Goal: Task Accomplishment & Management: Use online tool/utility

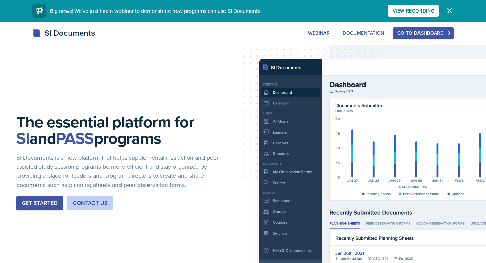
click at [31, 199] on div "Get Started" at bounding box center [39, 203] width 35 height 8
click at [437, 31] on div "Go to Dashboard" at bounding box center [424, 32] width 52 height 5
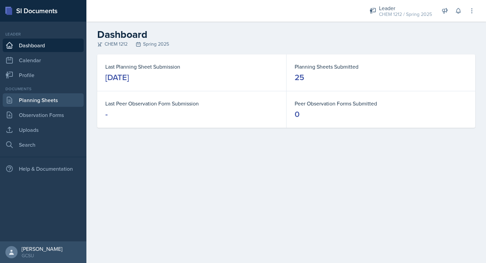
click at [33, 100] on link "Planning Sheets" at bounding box center [43, 100] width 81 height 14
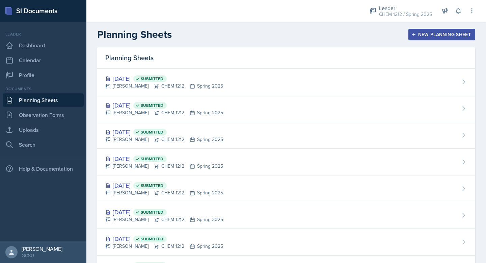
click at [425, 34] on div "New Planning Sheet" at bounding box center [442, 34] width 58 height 5
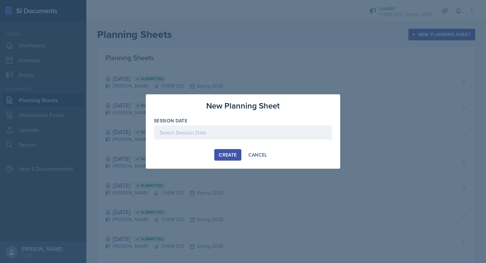
click at [216, 126] on div at bounding box center [243, 132] width 178 height 14
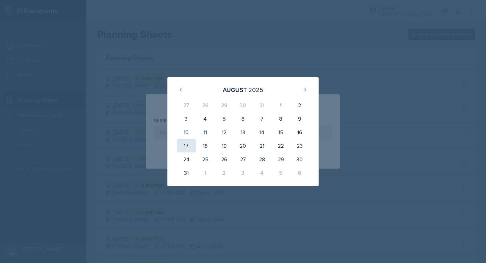
click at [187, 143] on div "17" at bounding box center [186, 146] width 19 height 14
type input "[DATE]"
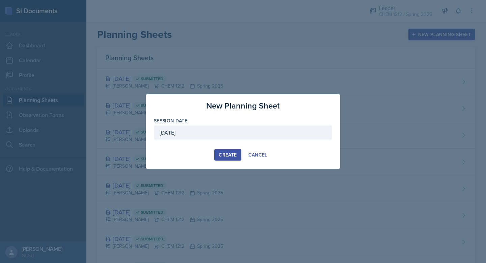
click at [226, 155] on div "Create" at bounding box center [228, 154] width 18 height 5
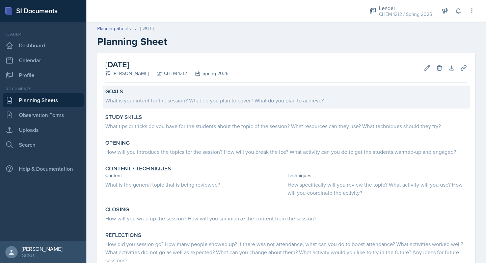
click at [202, 108] on div "Goals What is your intent for the session? What do you plan to cover? What do y…" at bounding box center [286, 96] width 367 height 23
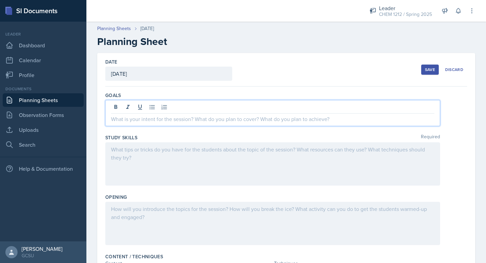
click at [202, 108] on div at bounding box center [272, 113] width 335 height 26
click at [176, 153] on div at bounding box center [272, 163] width 335 height 43
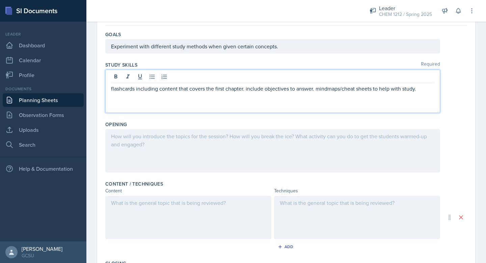
scroll to position [61, 0]
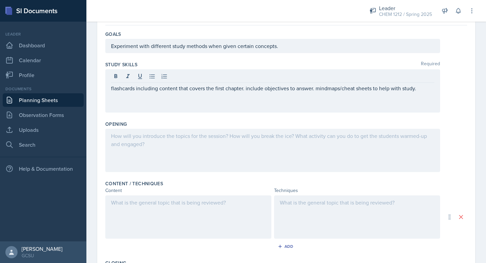
click at [158, 150] on div at bounding box center [272, 150] width 335 height 43
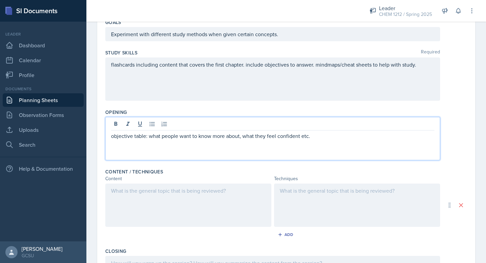
click at [146, 204] on div at bounding box center [188, 204] width 166 height 43
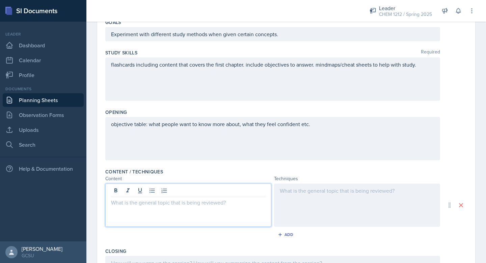
scroll to position [85, 0]
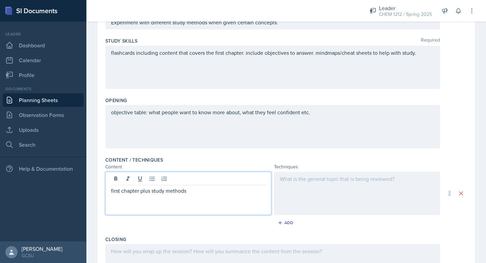
click at [297, 187] on div at bounding box center [357, 193] width 166 height 43
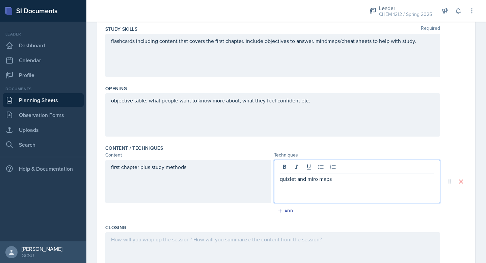
scroll to position [147, 0]
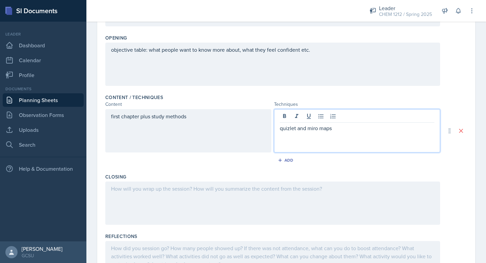
click at [260, 203] on div at bounding box center [272, 202] width 335 height 43
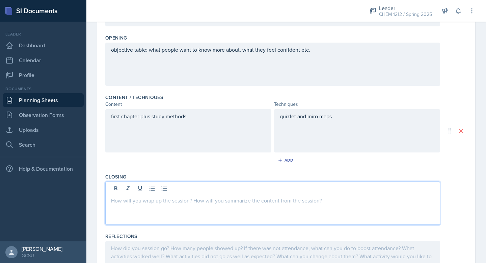
scroll to position [159, 0]
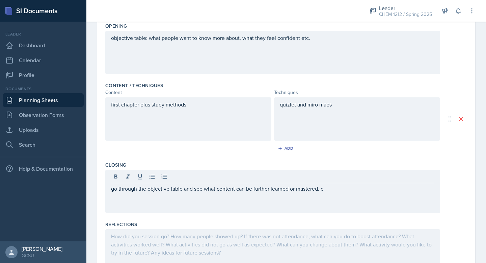
click at [260, 203] on div "Goals Experiment with different study methods when given certain concepts. Stud…" at bounding box center [286, 105] width 362 height 356
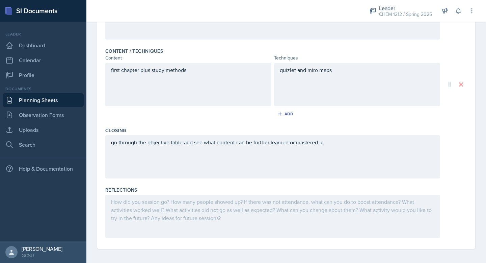
scroll to position [196, 0]
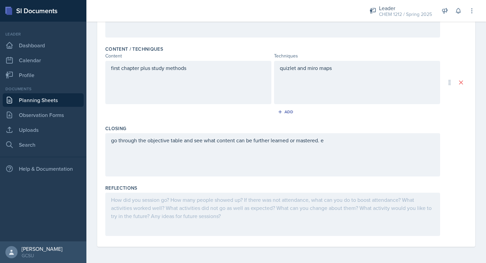
click at [316, 157] on div "go through the objective table and see what content can be further learned or m…" at bounding box center [272, 154] width 335 height 43
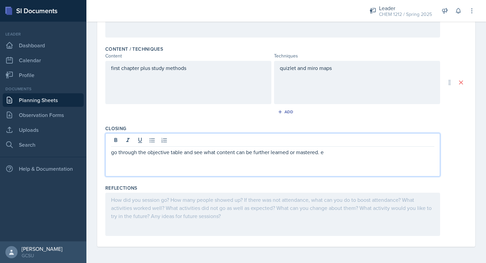
click at [337, 151] on p "go through the objective table and see what content can be further learned or m…" at bounding box center [273, 152] width 324 height 8
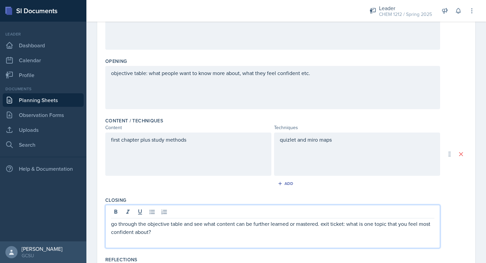
scroll to position [125, 0]
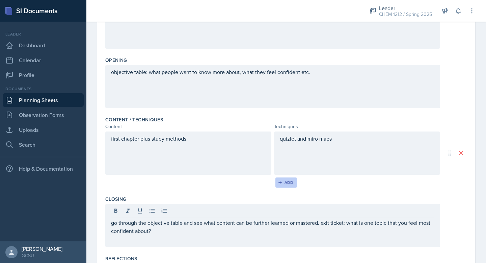
click at [289, 184] on div "Add" at bounding box center [286, 182] width 15 height 5
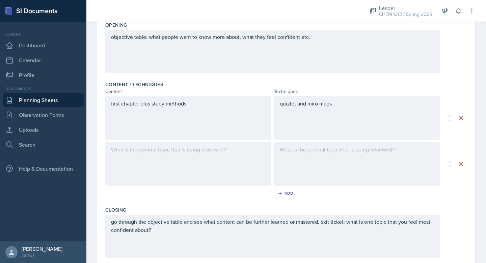
scroll to position [163, 0]
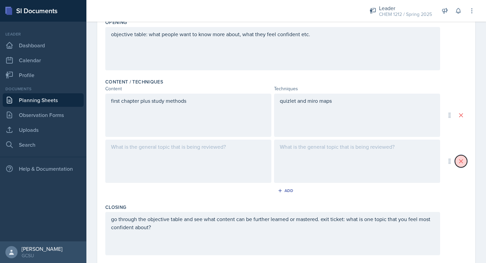
click at [461, 161] on icon at bounding box center [461, 160] width 3 height 3
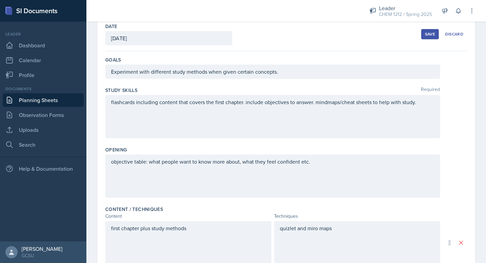
scroll to position [0, 0]
